Goal: Navigation & Orientation: Understand site structure

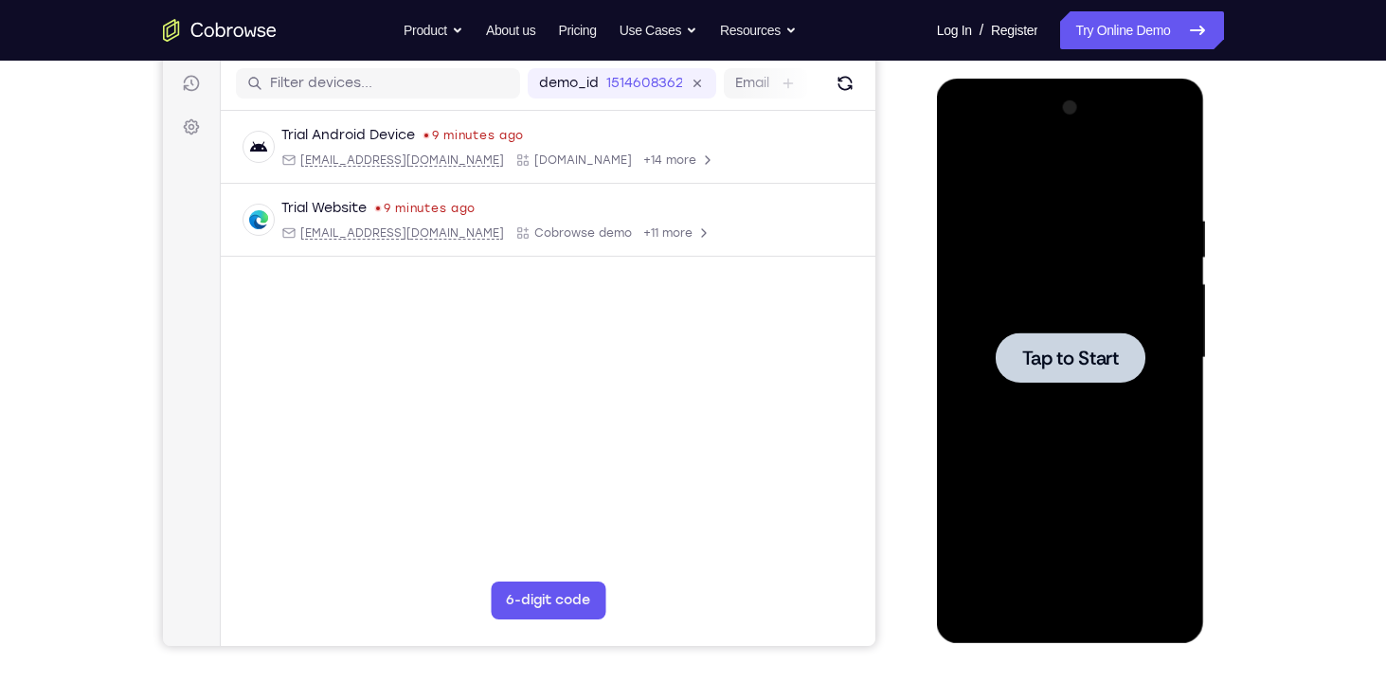
scroll to position [235, 0]
click at [990, 241] on div at bounding box center [1070, 358] width 239 height 530
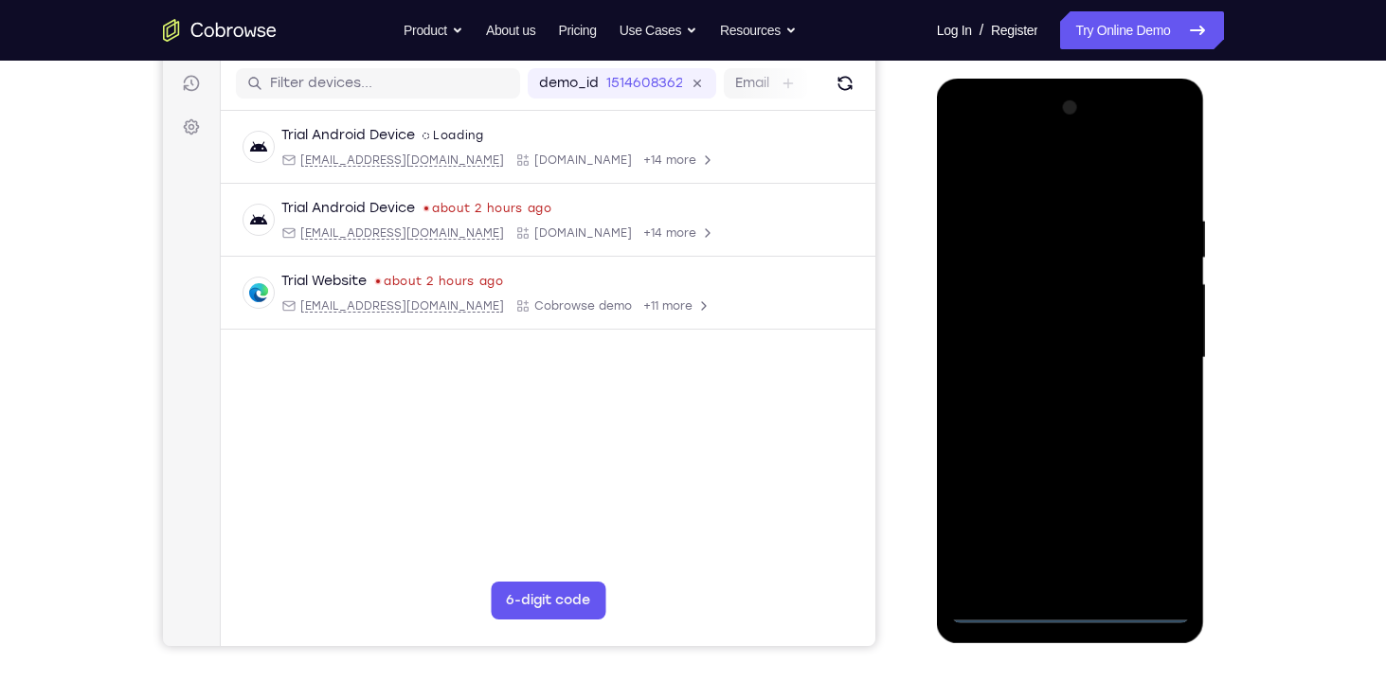
click at [1083, 618] on div at bounding box center [1070, 358] width 239 height 530
click at [1145, 514] on div at bounding box center [1070, 358] width 239 height 530
click at [975, 128] on div at bounding box center [1070, 358] width 239 height 530
click at [1153, 343] on div at bounding box center [1070, 358] width 239 height 530
click at [1054, 388] on div at bounding box center [1070, 358] width 239 height 530
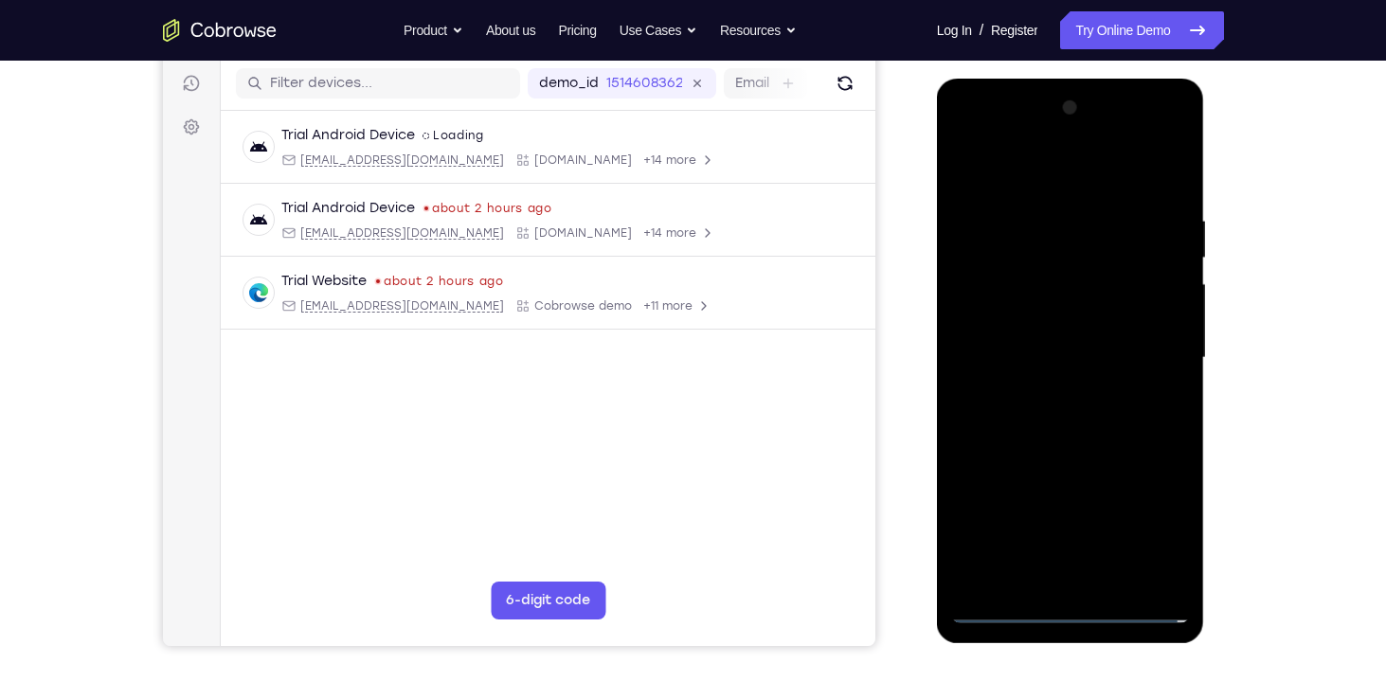
click at [1053, 353] on div at bounding box center [1070, 358] width 239 height 530
click at [1061, 311] on div at bounding box center [1070, 358] width 239 height 530
click at [1038, 360] on div at bounding box center [1070, 358] width 239 height 530
click at [1096, 418] on div at bounding box center [1070, 358] width 239 height 530
drag, startPoint x: 1086, startPoint y: 172, endPoint x: 1087, endPoint y: 121, distance: 51.2
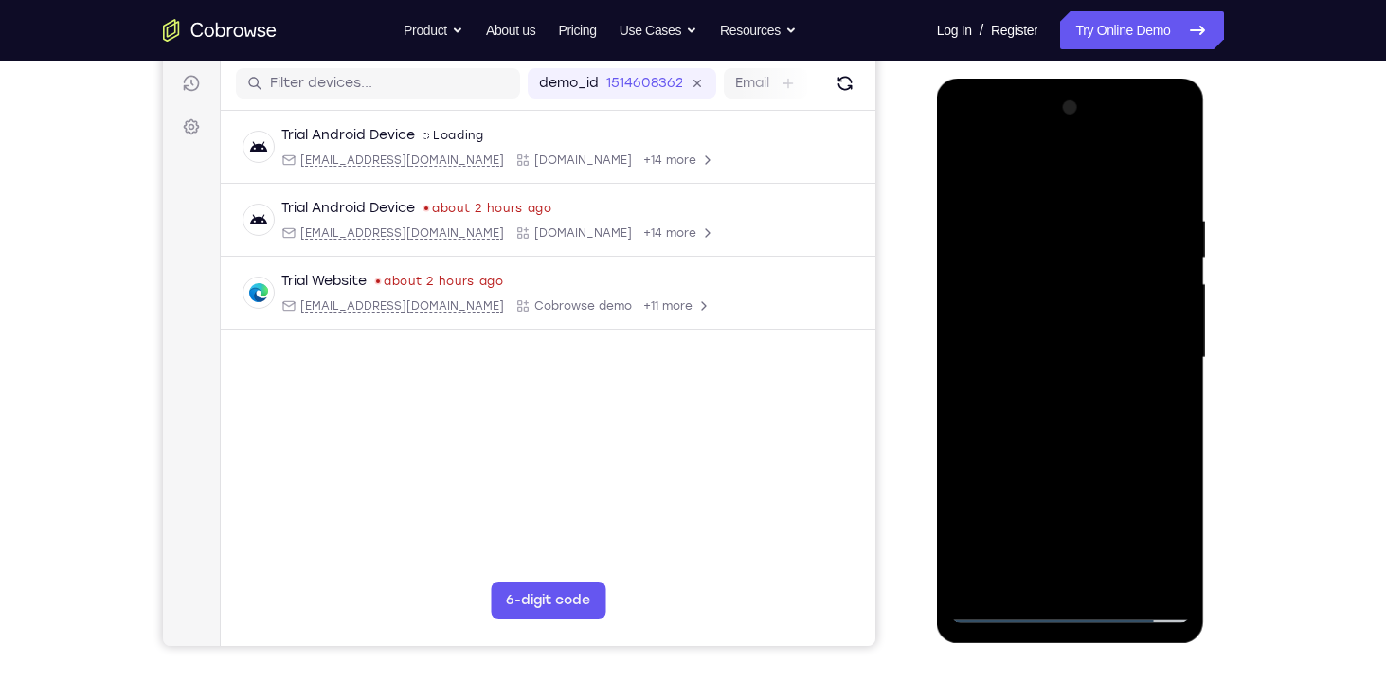
click at [1087, 121] on div at bounding box center [1070, 358] width 239 height 530
click at [1177, 186] on div at bounding box center [1070, 358] width 239 height 530
click at [1036, 214] on div at bounding box center [1070, 358] width 239 height 530
click at [1145, 574] on div at bounding box center [1070, 358] width 239 height 530
click at [1160, 388] on div at bounding box center [1070, 358] width 239 height 530
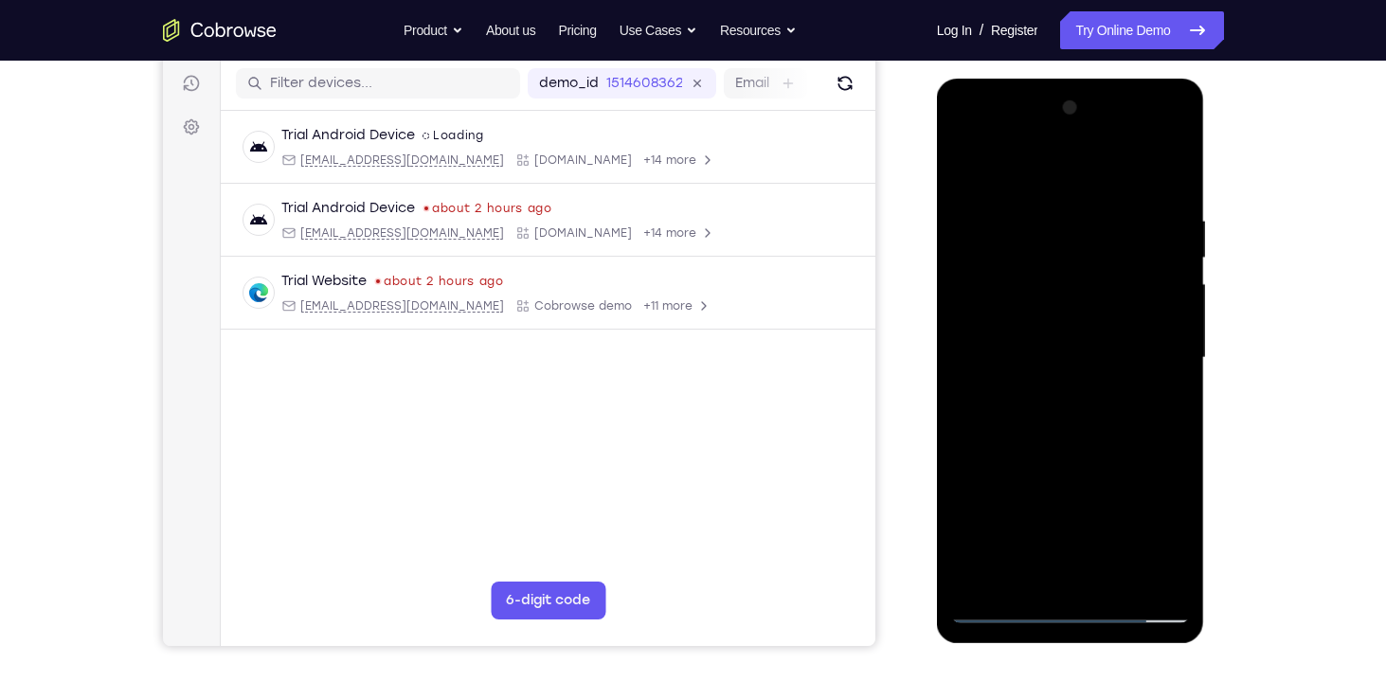
click at [1169, 371] on div at bounding box center [1070, 358] width 239 height 530
click at [969, 395] on div at bounding box center [1070, 358] width 239 height 530
click at [1159, 386] on div at bounding box center [1070, 358] width 239 height 530
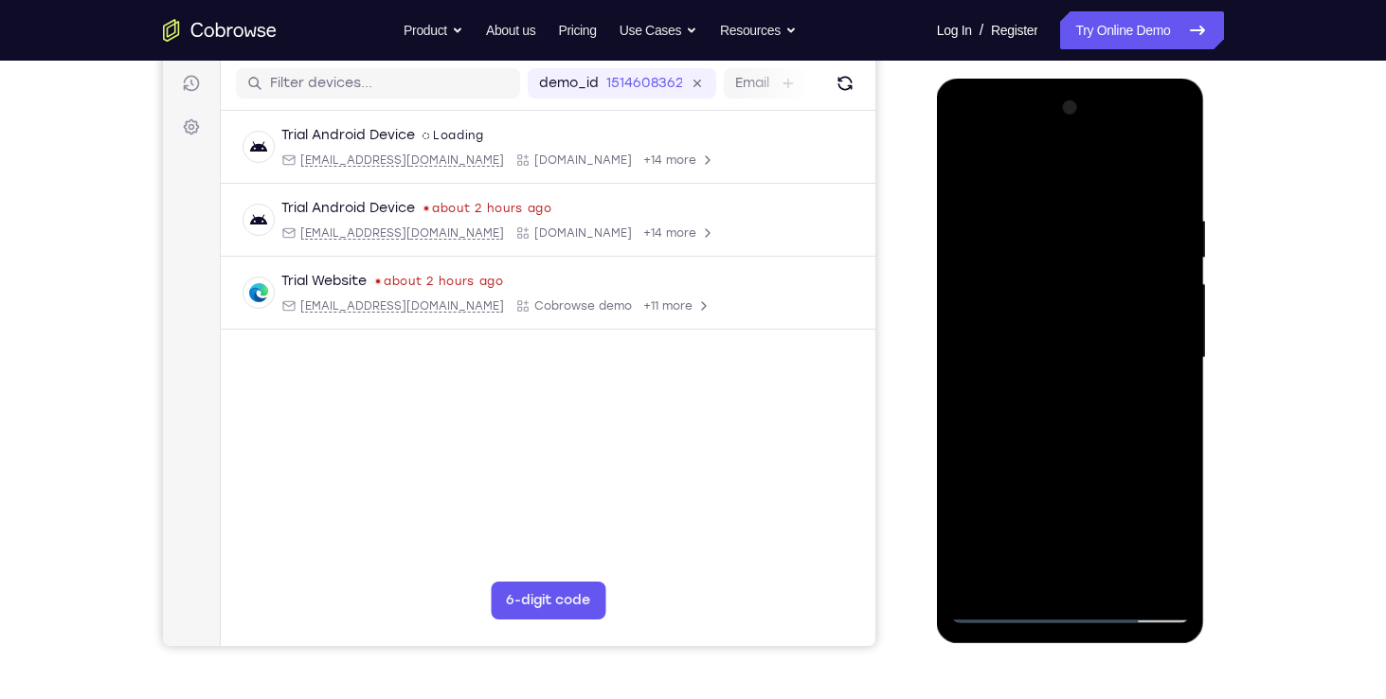
drag, startPoint x: 1159, startPoint y: 386, endPoint x: 1010, endPoint y: 375, distance: 150.1
click at [1010, 375] on div at bounding box center [1070, 358] width 239 height 530
click at [1152, 350] on div at bounding box center [1070, 358] width 239 height 530
click at [1008, 612] on div at bounding box center [1070, 358] width 239 height 530
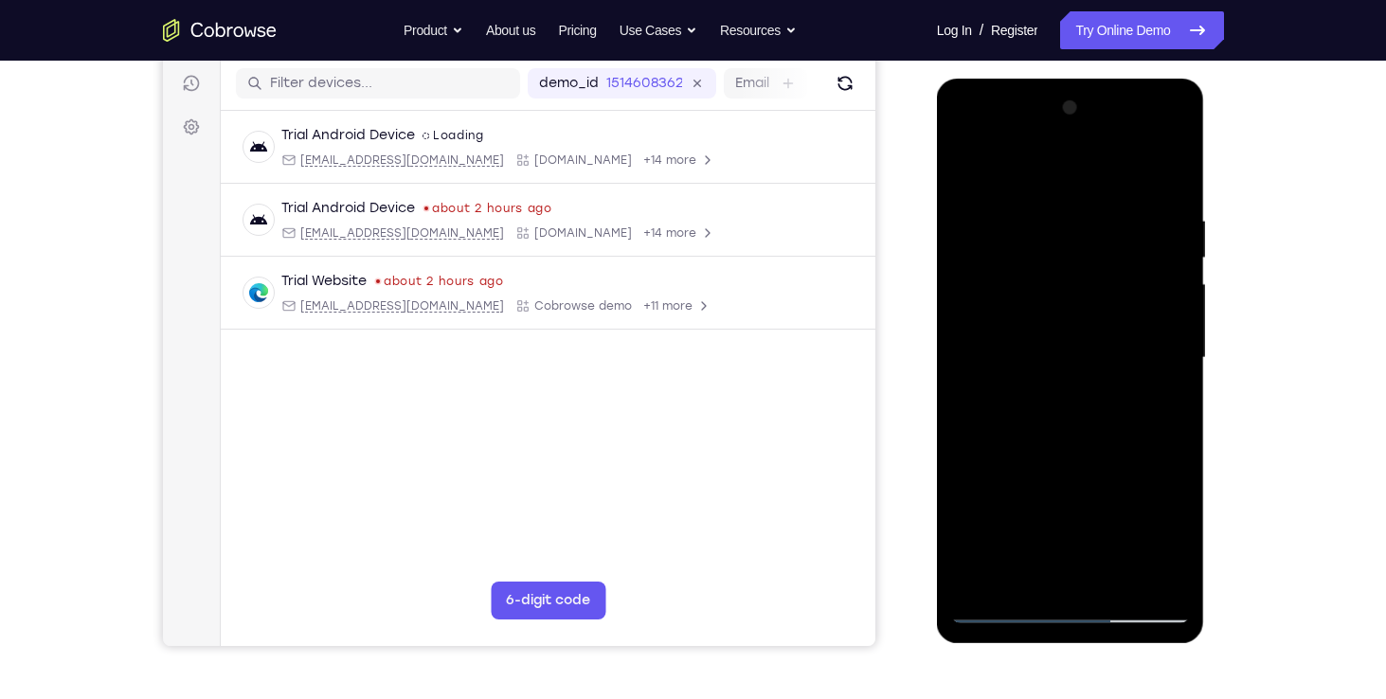
drag, startPoint x: 1153, startPoint y: 429, endPoint x: 1020, endPoint y: 410, distance: 134.0
click at [975, 497] on div at bounding box center [1070, 358] width 239 height 530
drag, startPoint x: 1107, startPoint y: 354, endPoint x: 1082, endPoint y: 274, distance: 84.5
click at [1082, 274] on div at bounding box center [1070, 358] width 239 height 530
click at [1172, 286] on div at bounding box center [1070, 358] width 239 height 530
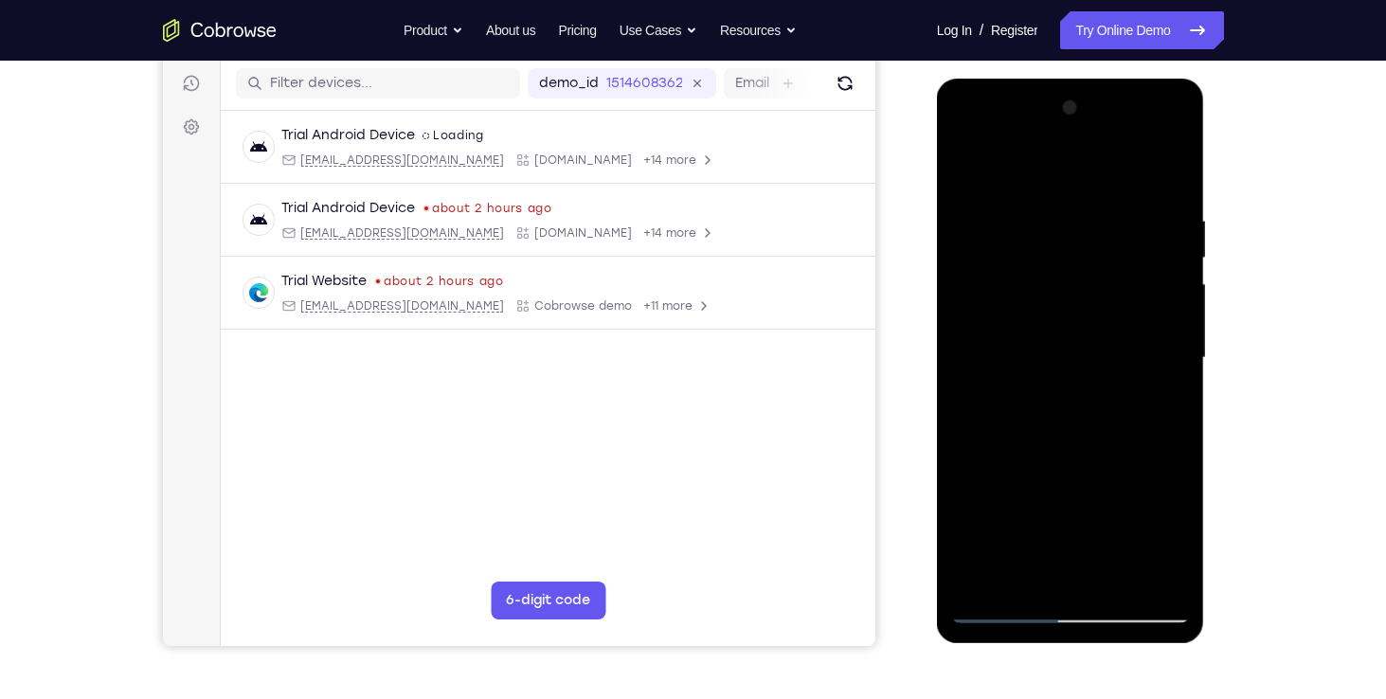
click at [1172, 286] on div at bounding box center [1070, 358] width 239 height 530
click at [966, 297] on div at bounding box center [1070, 358] width 239 height 530
click at [1179, 290] on div at bounding box center [1070, 358] width 239 height 530
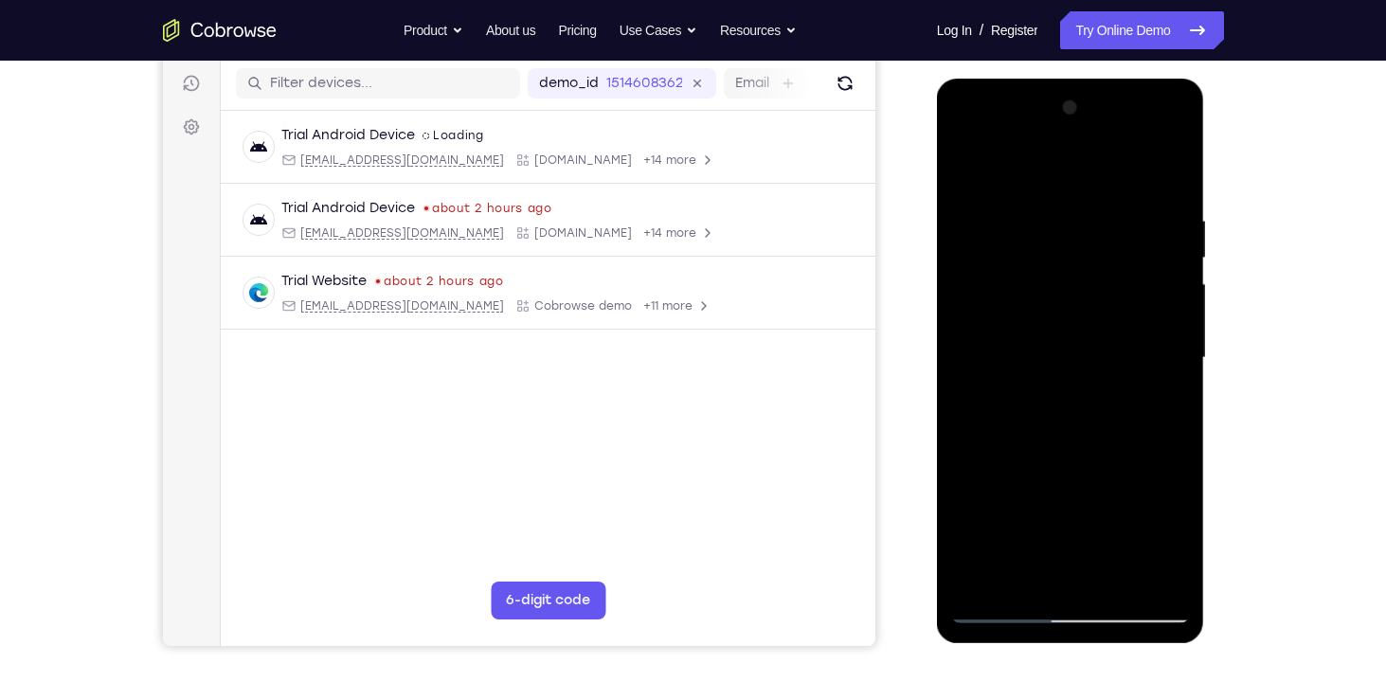
click at [1179, 290] on div at bounding box center [1070, 358] width 239 height 530
click at [957, 464] on div at bounding box center [1070, 358] width 239 height 530
click at [1172, 383] on div at bounding box center [1070, 358] width 239 height 530
click at [1176, 377] on div at bounding box center [1070, 358] width 239 height 530
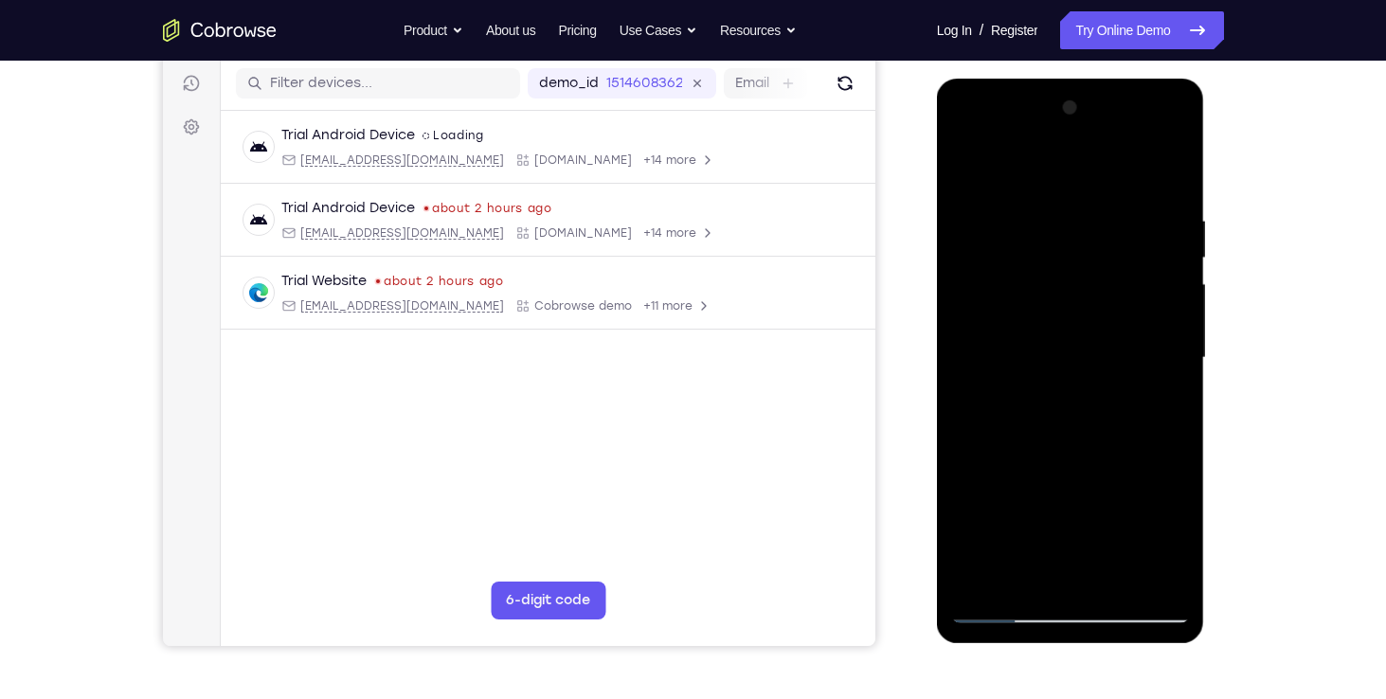
click at [1119, 509] on div at bounding box center [1070, 358] width 239 height 530
click at [966, 509] on div at bounding box center [1070, 358] width 239 height 530
click at [1183, 332] on div at bounding box center [1070, 358] width 239 height 530
click at [1169, 332] on div at bounding box center [1070, 358] width 239 height 530
click at [1174, 328] on div at bounding box center [1070, 358] width 239 height 530
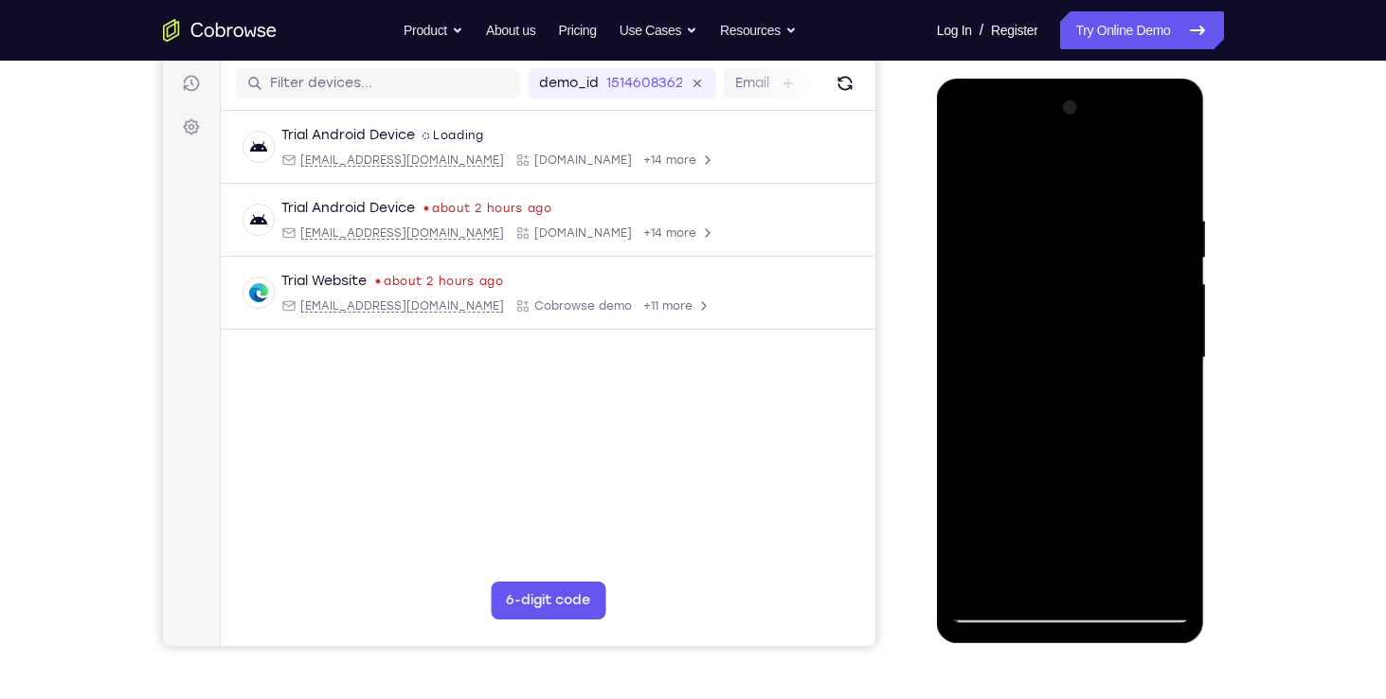
click at [1173, 210] on div at bounding box center [1070, 358] width 239 height 530
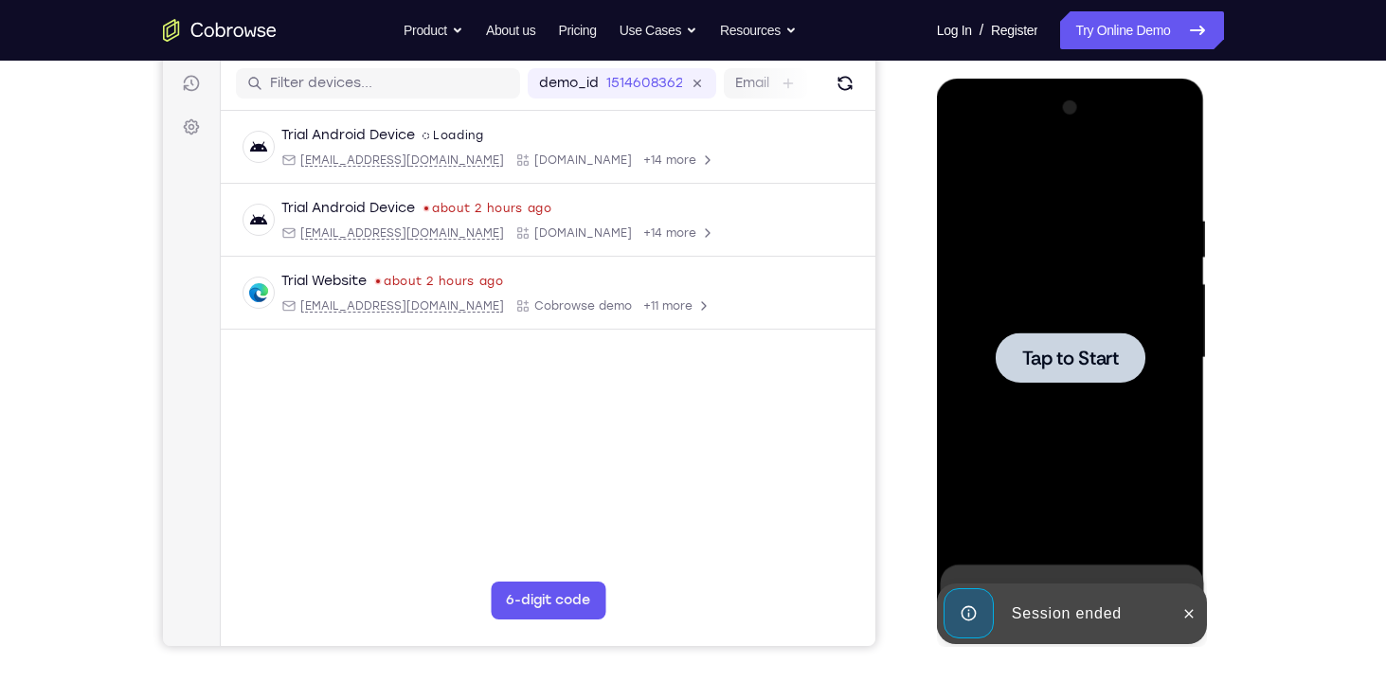
click at [1117, 422] on div at bounding box center [1070, 358] width 239 height 530
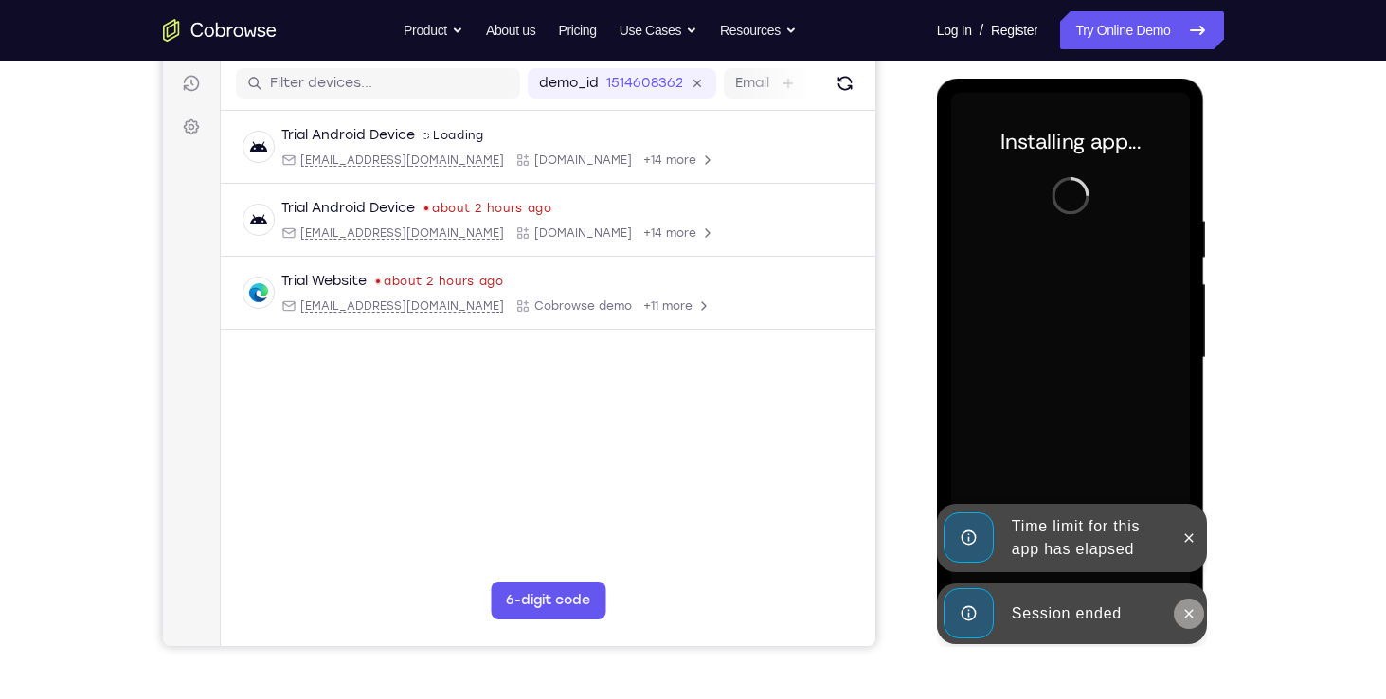
click at [1187, 623] on button at bounding box center [1189, 614] width 30 height 30
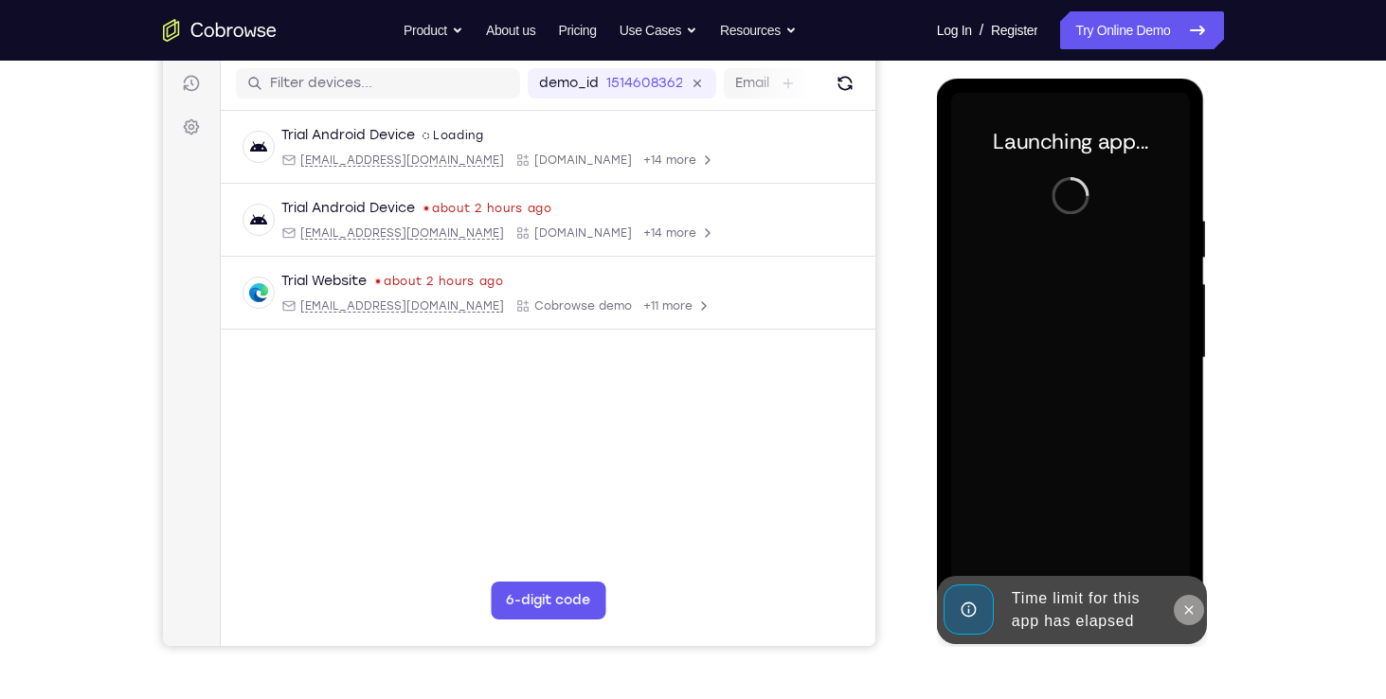
click at [1192, 601] on button at bounding box center [1189, 610] width 30 height 30
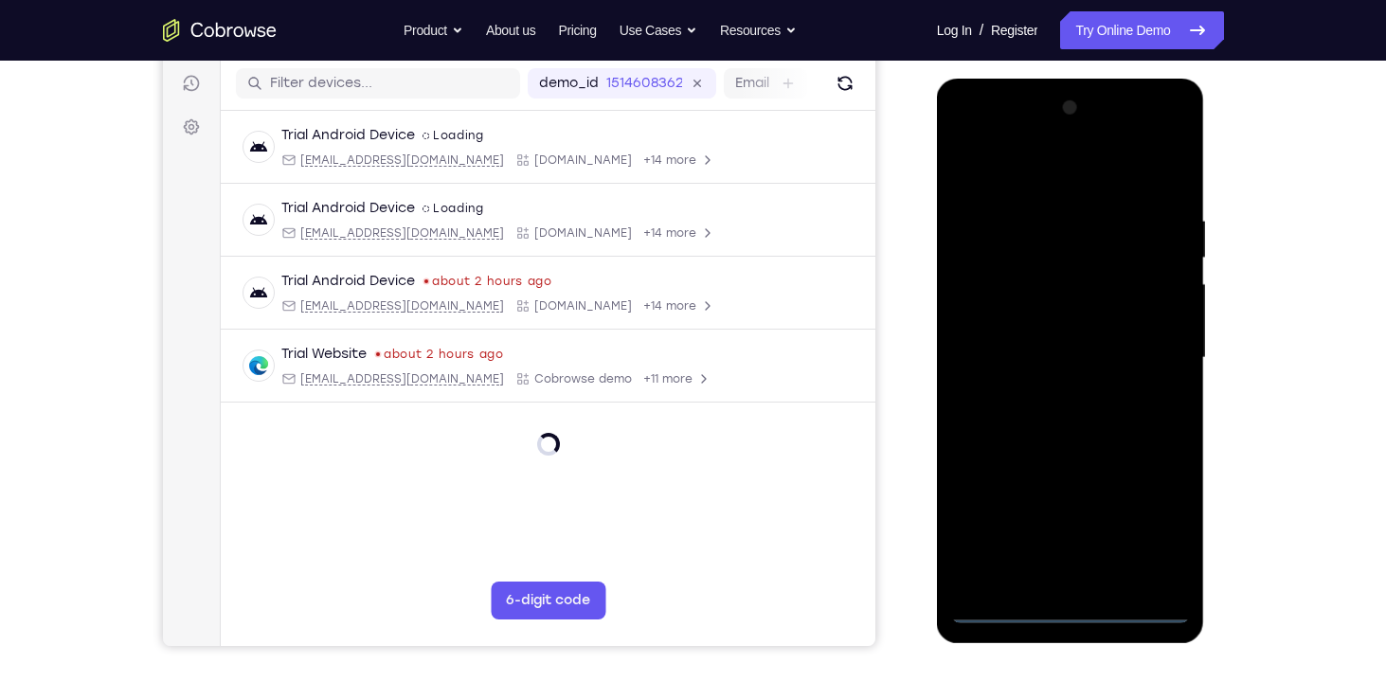
click at [1063, 616] on div at bounding box center [1070, 358] width 239 height 530
click at [1152, 535] on div at bounding box center [1070, 358] width 239 height 530
click at [962, 140] on div at bounding box center [1070, 358] width 239 height 530
click at [991, 318] on div at bounding box center [1070, 358] width 239 height 530
click at [1097, 350] on div at bounding box center [1070, 358] width 239 height 530
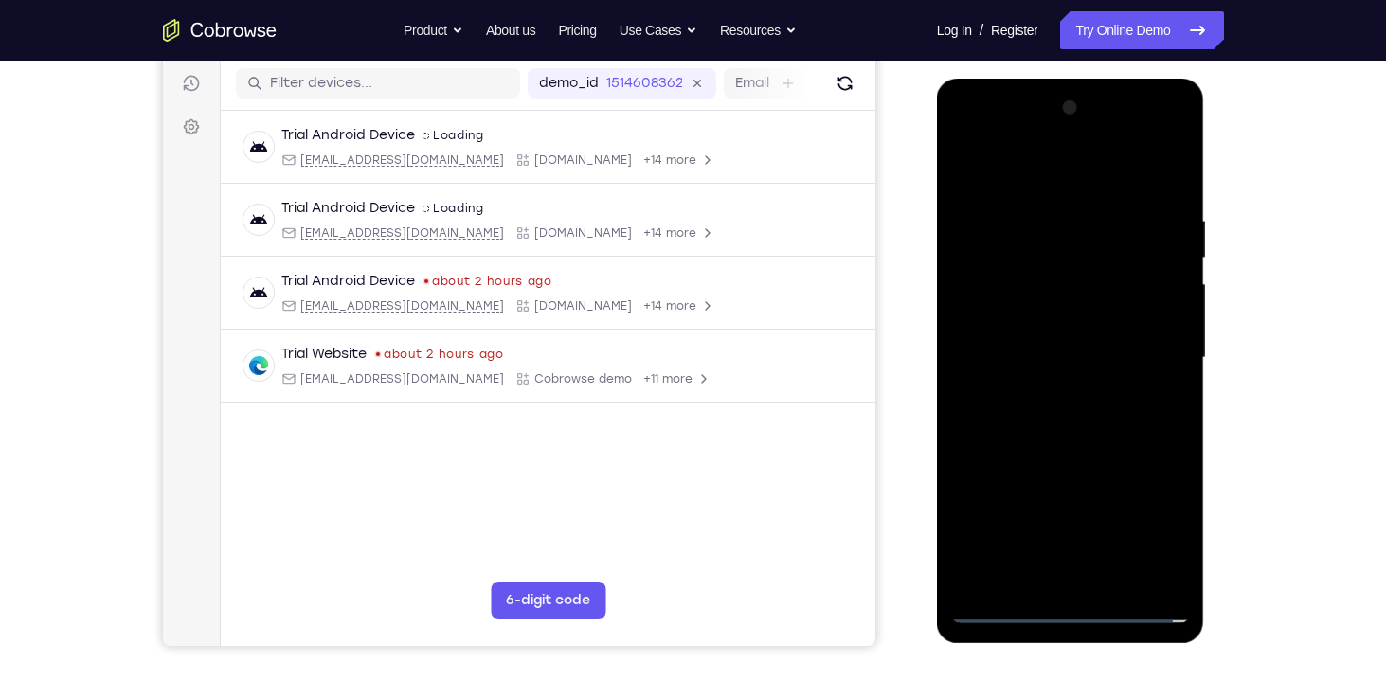
click at [1099, 343] on div at bounding box center [1070, 358] width 239 height 530
click at [1159, 338] on div at bounding box center [1070, 358] width 239 height 530
click at [1102, 383] on div at bounding box center [1070, 358] width 239 height 530
drag, startPoint x: 1088, startPoint y: 184, endPoint x: 1088, endPoint y: 163, distance: 20.8
click at [1088, 163] on div at bounding box center [1070, 358] width 239 height 530
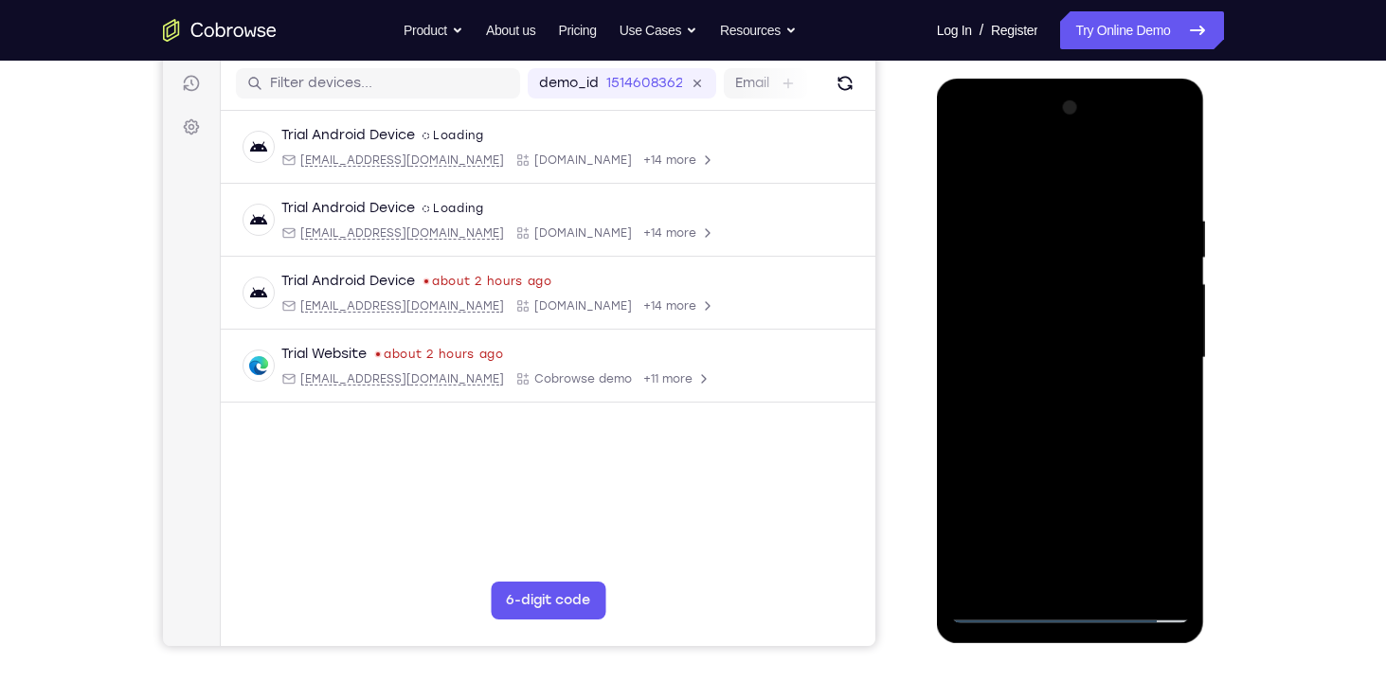
drag, startPoint x: 1090, startPoint y: 494, endPoint x: 1089, endPoint y: 367, distance: 127.9
click at [1089, 367] on div at bounding box center [1070, 358] width 239 height 530
click at [1122, 571] on div at bounding box center [1070, 358] width 239 height 530
click at [1134, 199] on div at bounding box center [1070, 358] width 239 height 530
click at [974, 164] on div at bounding box center [1070, 358] width 239 height 530
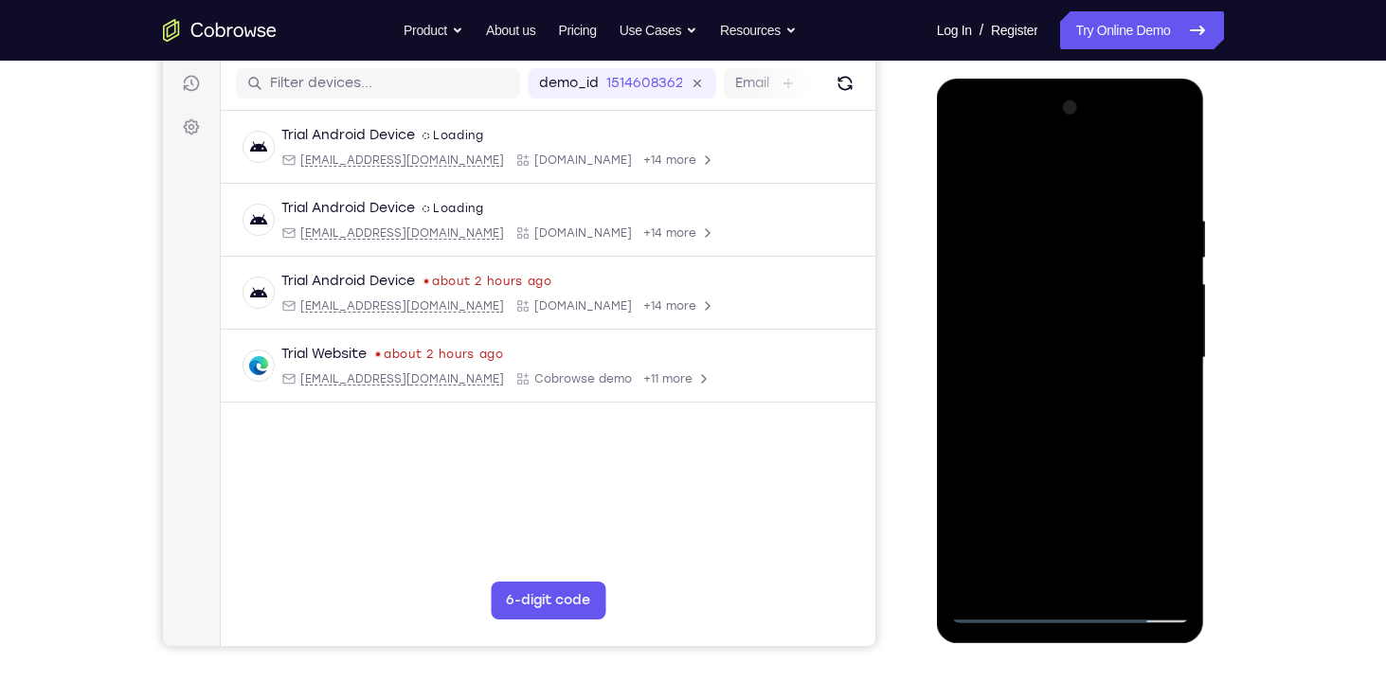
click at [1047, 294] on div at bounding box center [1070, 358] width 239 height 530
click at [1180, 368] on div at bounding box center [1070, 358] width 239 height 530
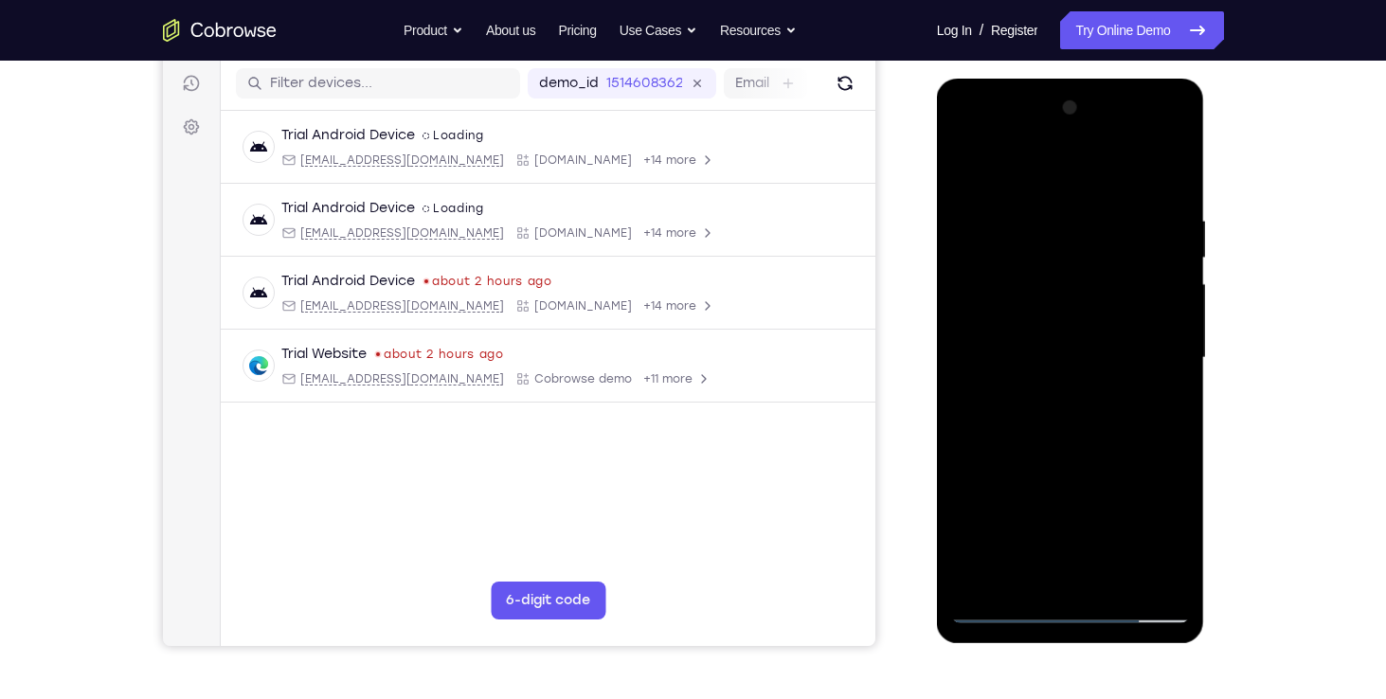
click at [1180, 368] on div at bounding box center [1070, 358] width 239 height 530
click at [1176, 366] on div at bounding box center [1070, 358] width 239 height 530
click at [1174, 369] on div at bounding box center [1070, 358] width 239 height 530
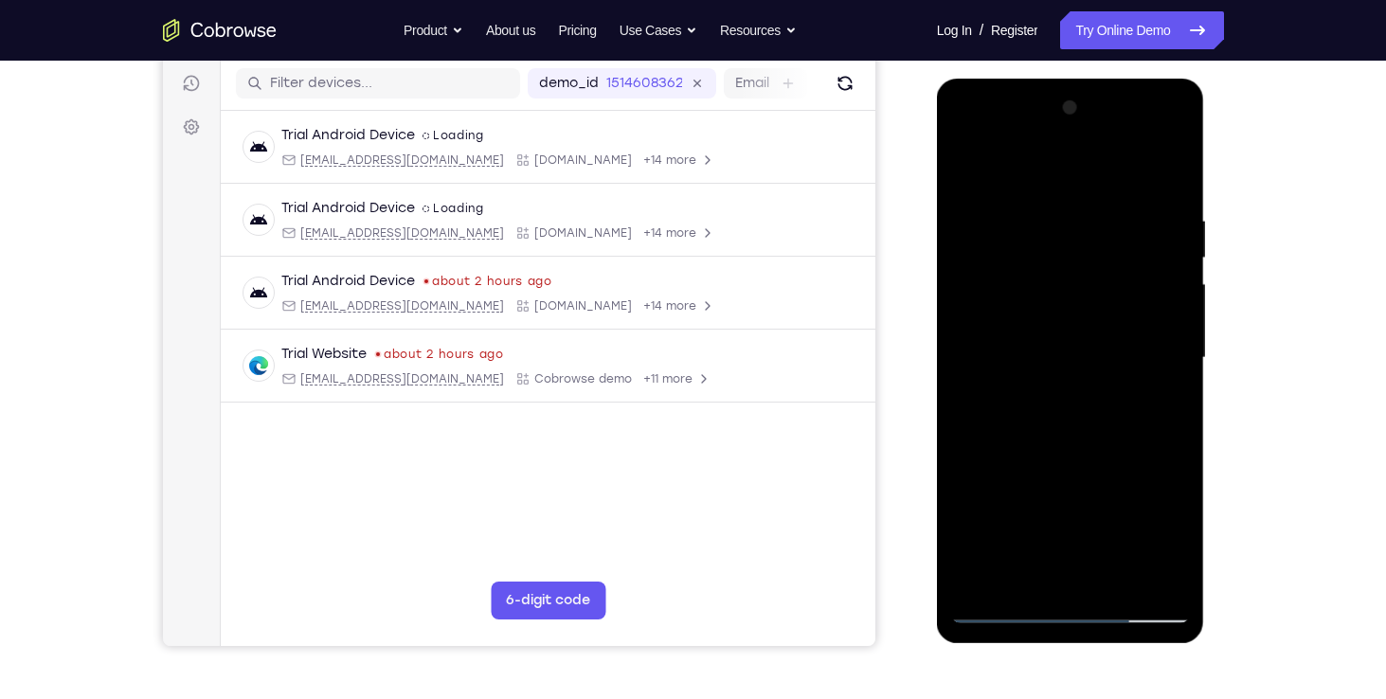
drag, startPoint x: 1171, startPoint y: 340, endPoint x: 1020, endPoint y: 328, distance: 151.1
click at [1020, 328] on div at bounding box center [1070, 358] width 239 height 530
click at [1172, 378] on div at bounding box center [1070, 358] width 239 height 530
click at [1172, 372] on div at bounding box center [1070, 358] width 239 height 530
click at [1172, 368] on div at bounding box center [1070, 358] width 239 height 530
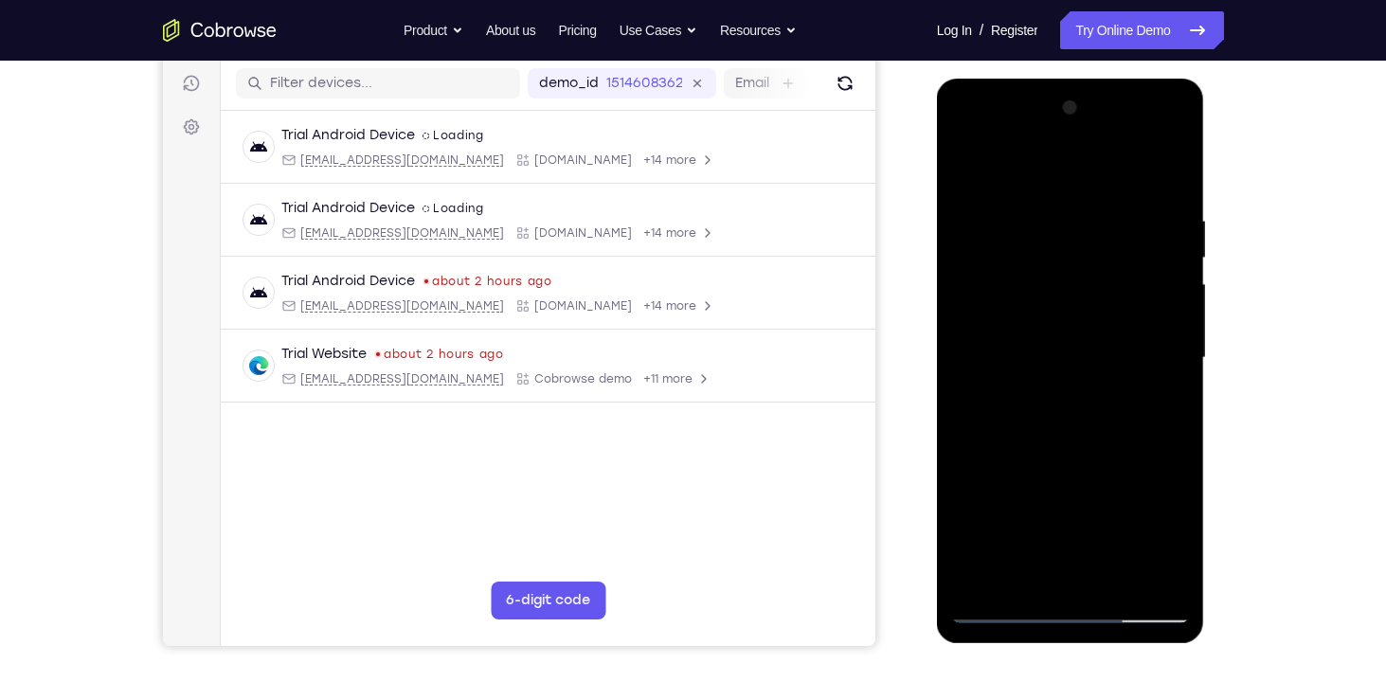
click at [1172, 368] on div at bounding box center [1070, 358] width 239 height 530
click at [1175, 169] on div at bounding box center [1070, 358] width 239 height 530
click at [1104, 445] on div at bounding box center [1070, 358] width 239 height 530
click at [996, 617] on div at bounding box center [1070, 358] width 239 height 530
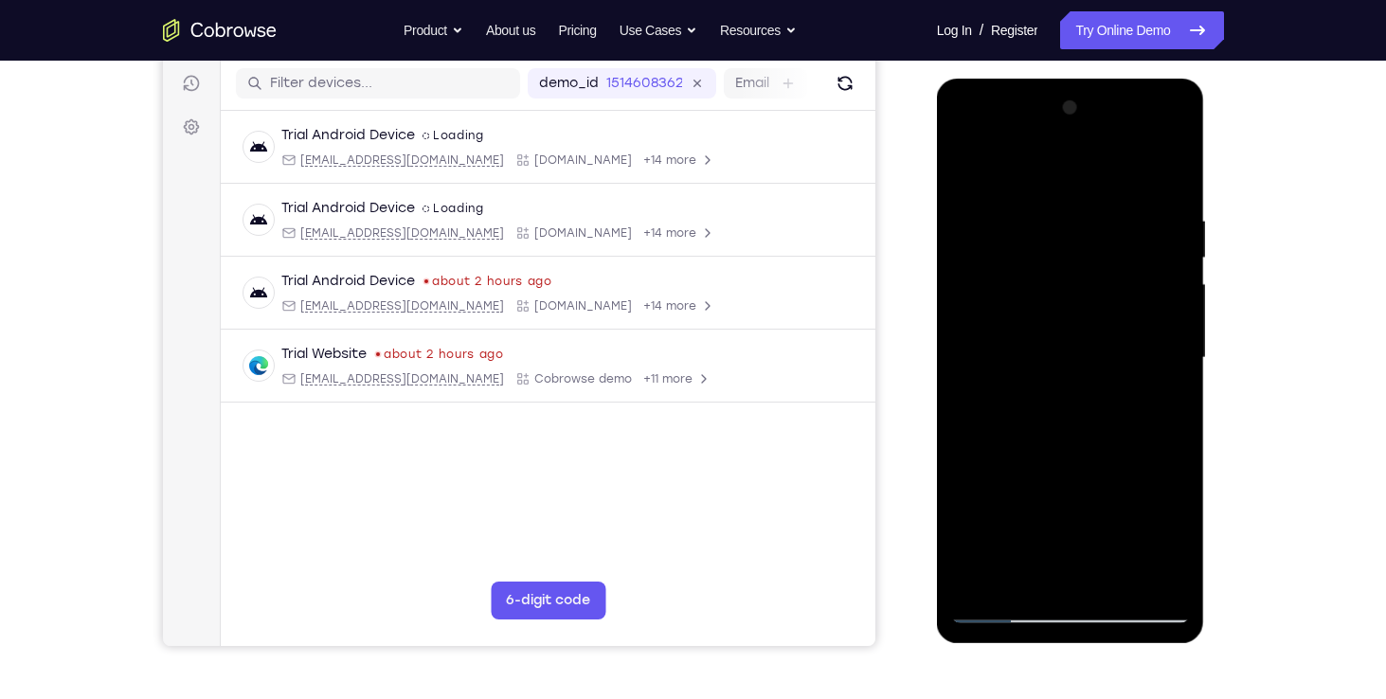
click at [1141, 280] on div at bounding box center [1070, 358] width 239 height 530
click at [1007, 613] on div at bounding box center [1070, 358] width 239 height 530
